Goal: Task Accomplishment & Management: Manage account settings

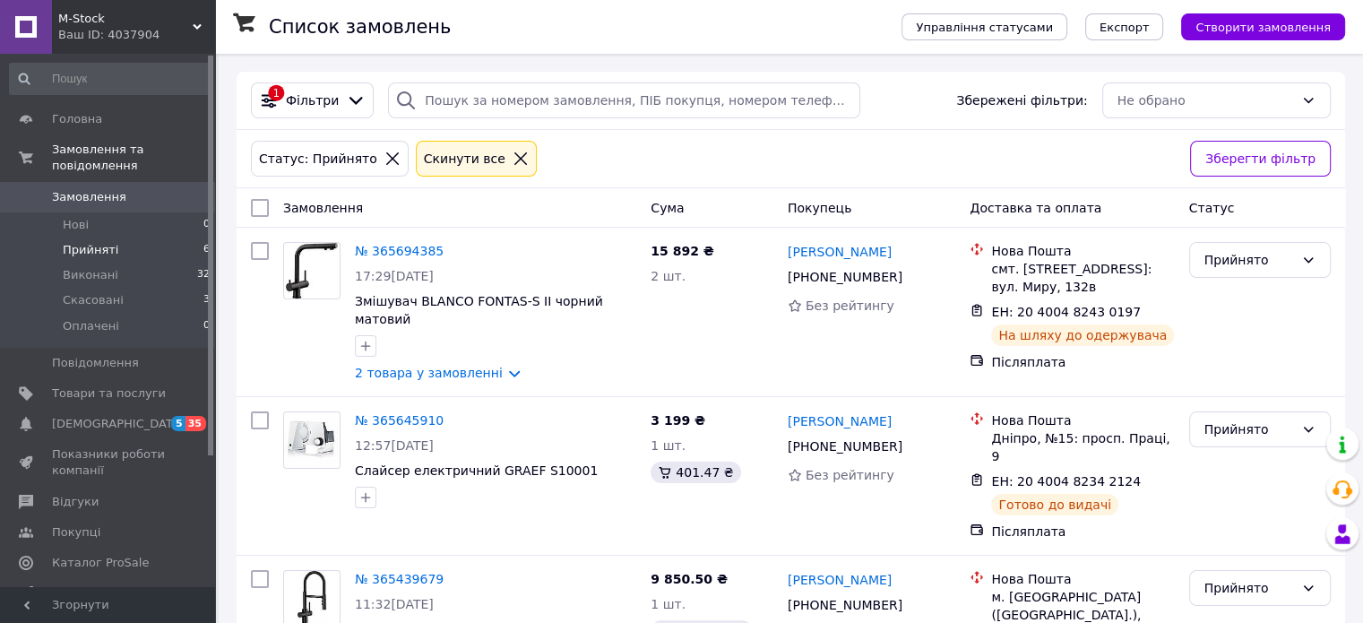
click at [90, 242] on span "Прийняті" at bounding box center [91, 250] width 56 height 16
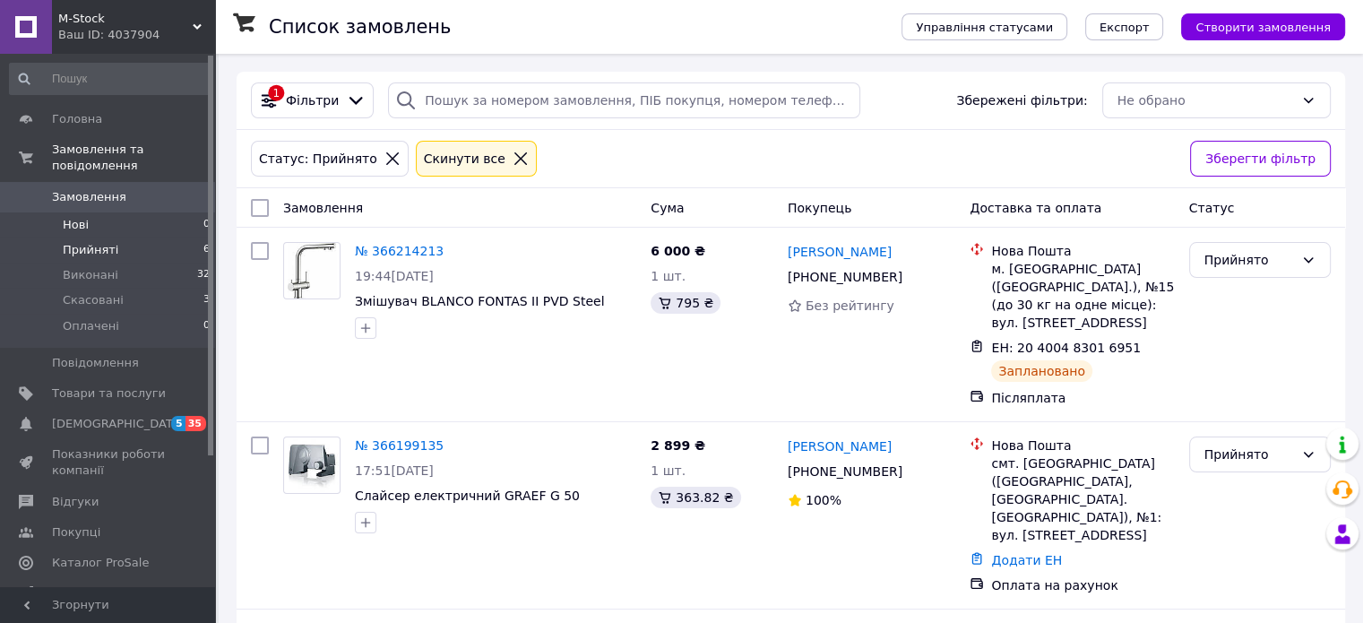
click at [115, 212] on li "Нові 0" at bounding box center [110, 224] width 220 height 25
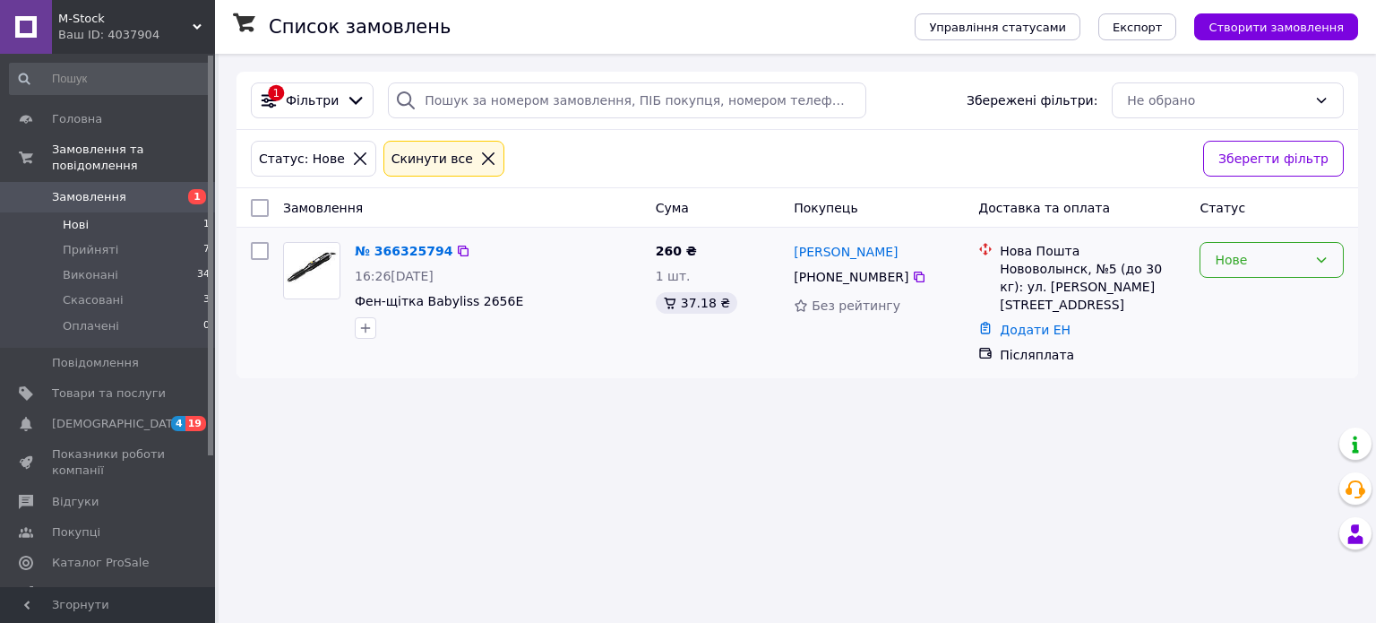
drag, startPoint x: 1262, startPoint y: 256, endPoint x: 1236, endPoint y: 273, distance: 31.1
click at [1262, 257] on div "Нове" at bounding box center [1261, 260] width 92 height 20
click at [1231, 300] on li "Прийнято" at bounding box center [1272, 298] width 142 height 32
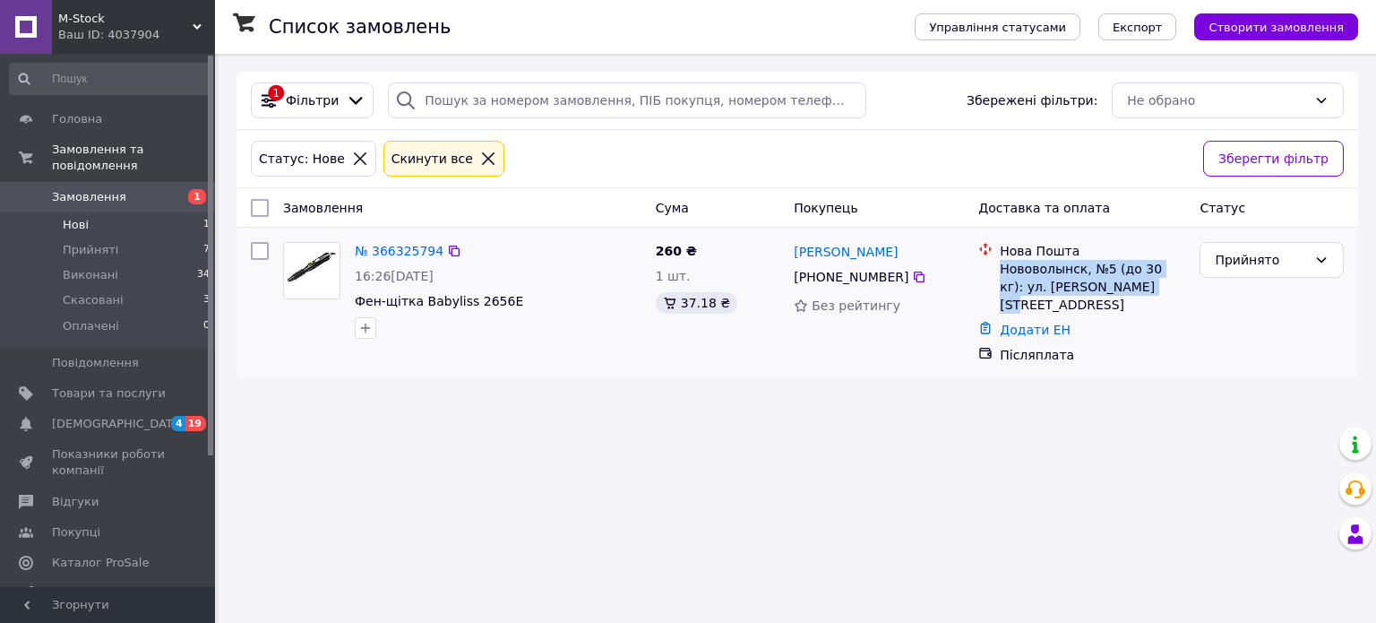
drag, startPoint x: 1107, startPoint y: 293, endPoint x: 1000, endPoint y: 272, distance: 109.5
click at [1000, 272] on div "Нововолынск, №5 (до 30 кг): ул. [PERSON_NAME][STREET_ADDRESS]" at bounding box center [1092, 287] width 185 height 54
copy div "Нововолынск, №5 (до 30 кг): ул. [PERSON_NAME][STREET_ADDRESS]"
click at [909, 314] on div "Без рейтингу" at bounding box center [879, 306] width 170 height 18
click at [417, 246] on link "№ 366325794" at bounding box center [399, 251] width 89 height 14
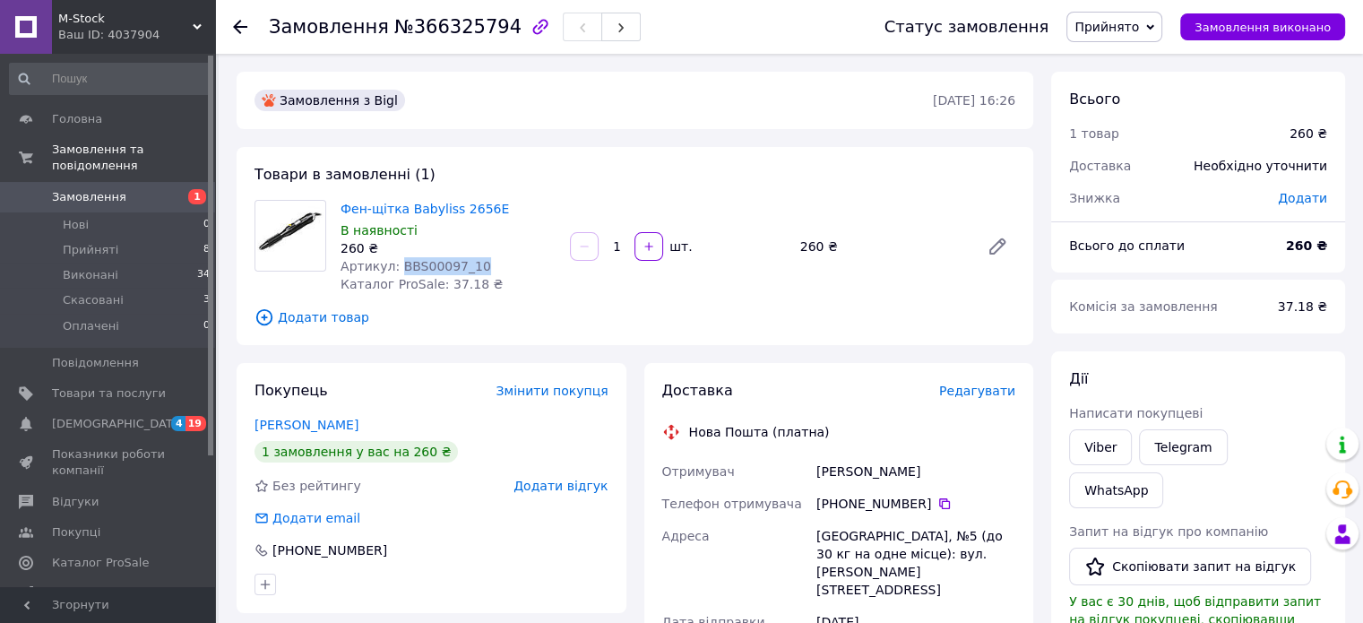
drag, startPoint x: 469, startPoint y: 266, endPoint x: 394, endPoint y: 266, distance: 74.4
click at [394, 266] on div "Артикул: BBS00097_10" at bounding box center [447, 266] width 215 height 18
copy span "BBS00097_10"
